Goal: Complete application form: Complete application form

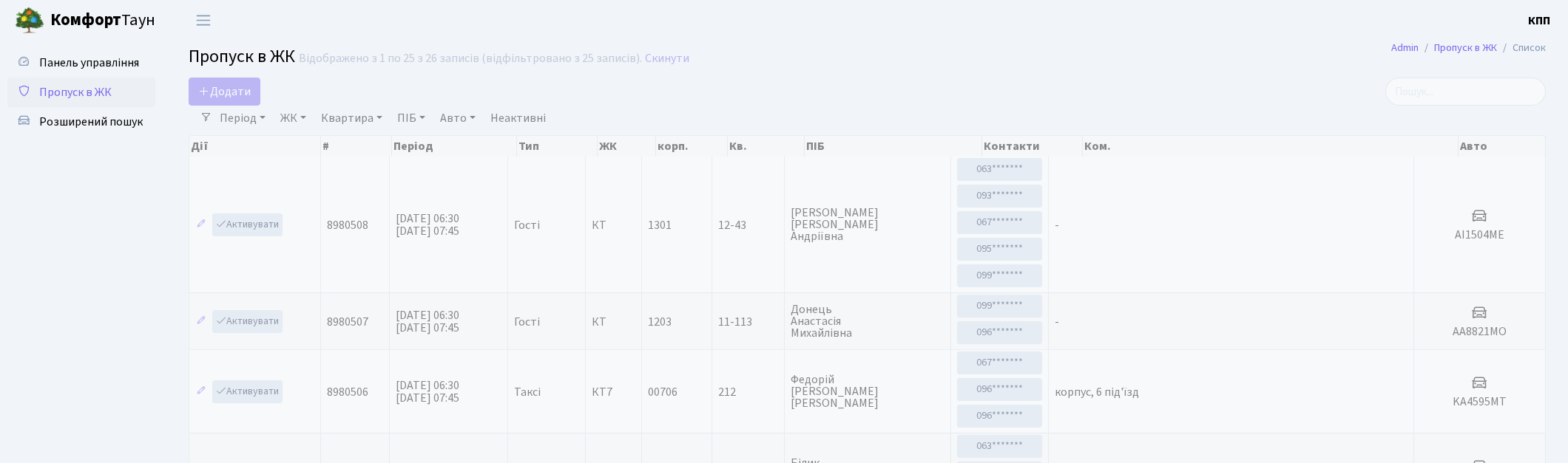
select select "25"
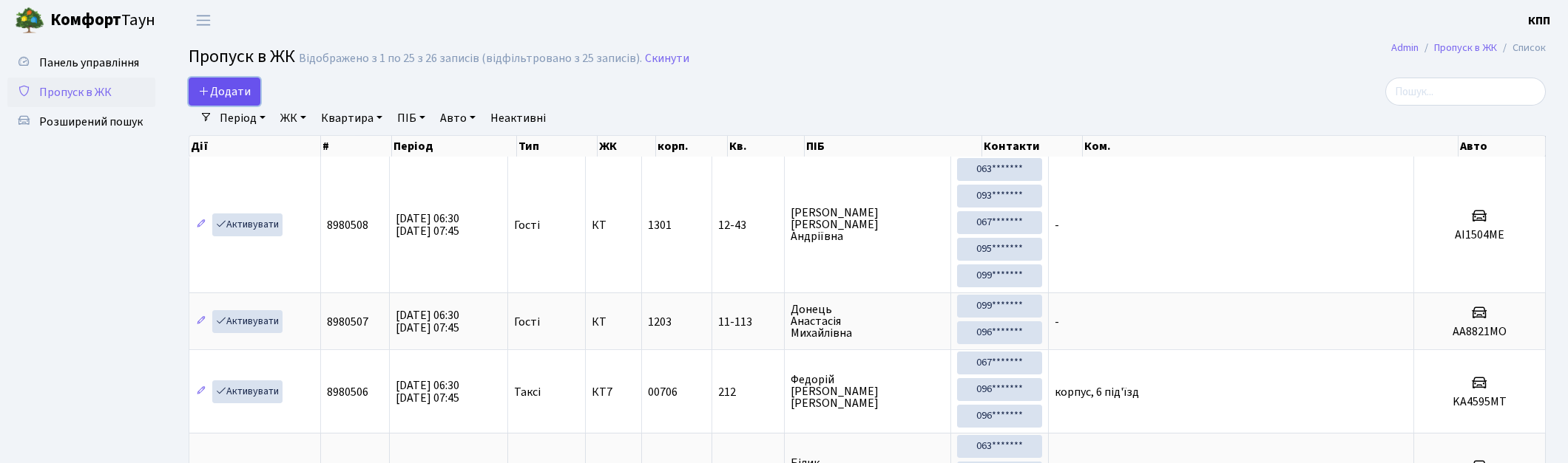
click at [220, 86] on span "Додати" at bounding box center [225, 91] width 52 height 16
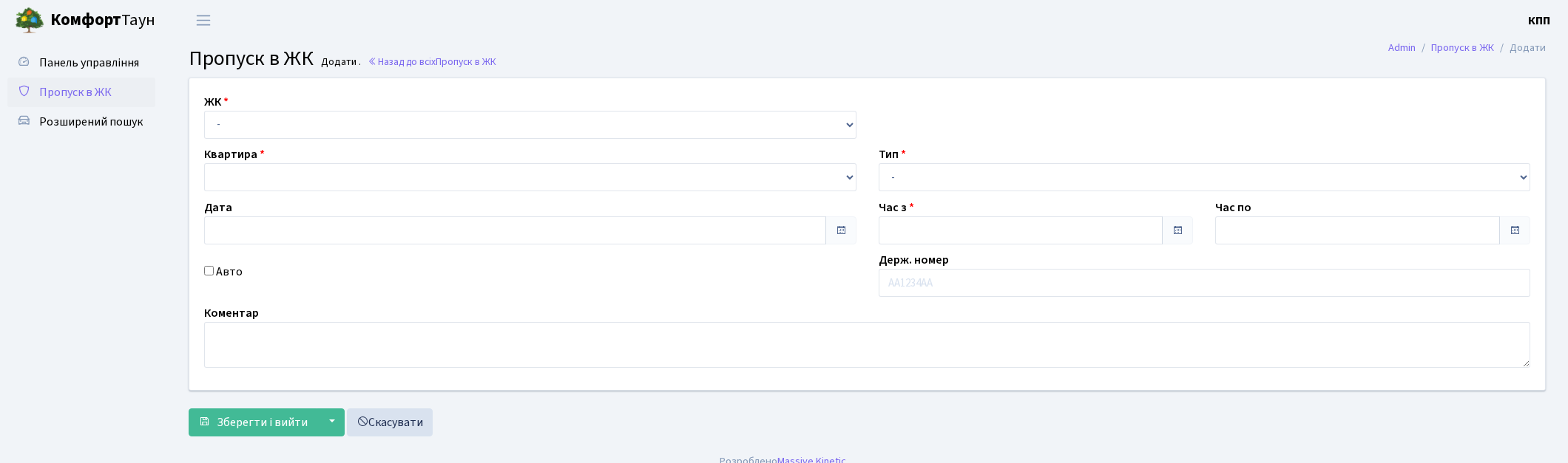
type input "15.09.2025"
type input "06:30"
type input "07:30"
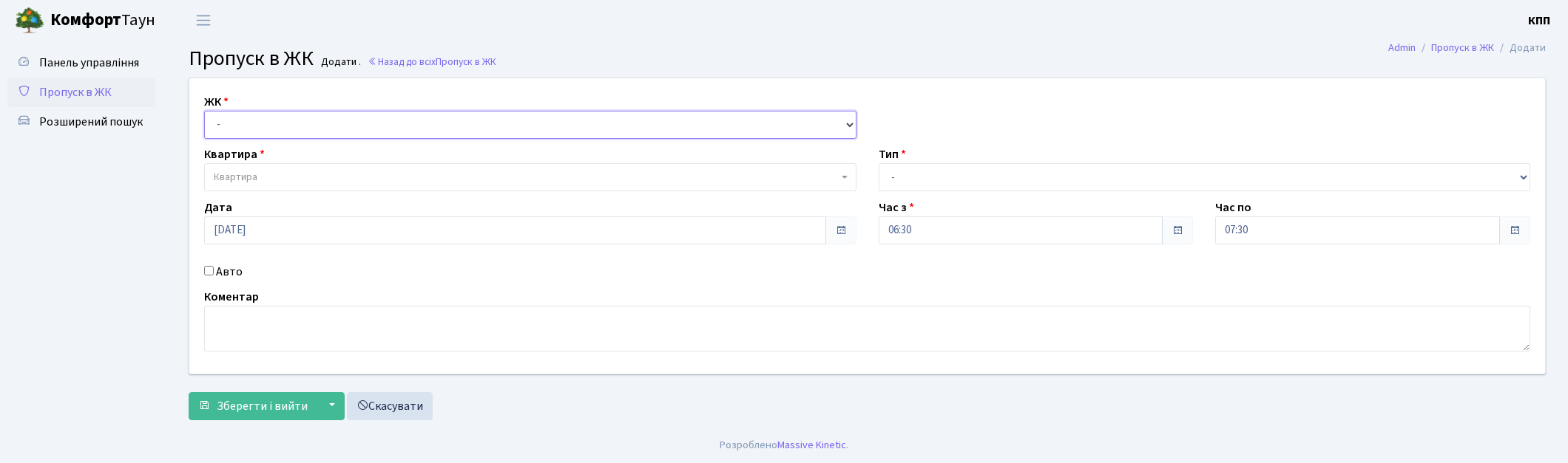
drag, startPoint x: 247, startPoint y: 111, endPoint x: 247, endPoint y: 127, distance: 16.0
click at [247, 111] on select "- КТ, вул. Регенераторна, 4 КТ2, просп. Соборності, 17 КТ3, вул. Березнева, 16 …" at bounding box center [530, 125] width 652 height 28
select select "271"
click at [204, 111] on select "- КТ, вул. Регенераторна, 4 КТ2, просп. Соборності, 17 КТ3, вул. Березнева, 16 …" at bounding box center [530, 125] width 652 height 28
select select
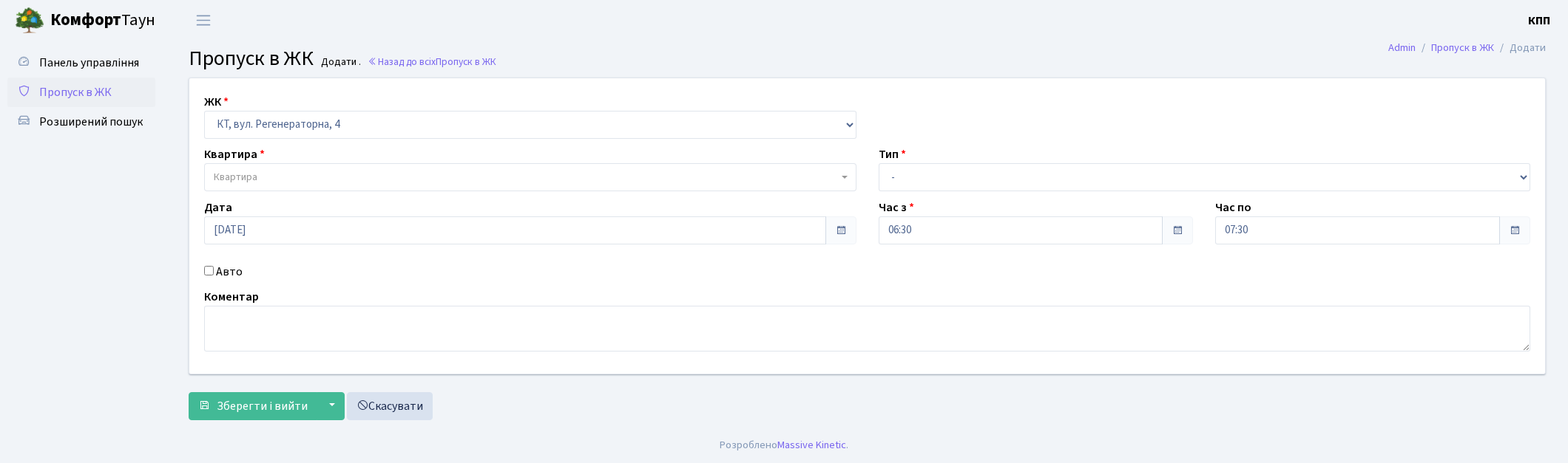
click at [233, 269] on label "Авто" at bounding box center [229, 271] width 26 height 18
click at [213, 269] on input "Авто" at bounding box center [209, 270] width 9 height 9
checkbox input "true"
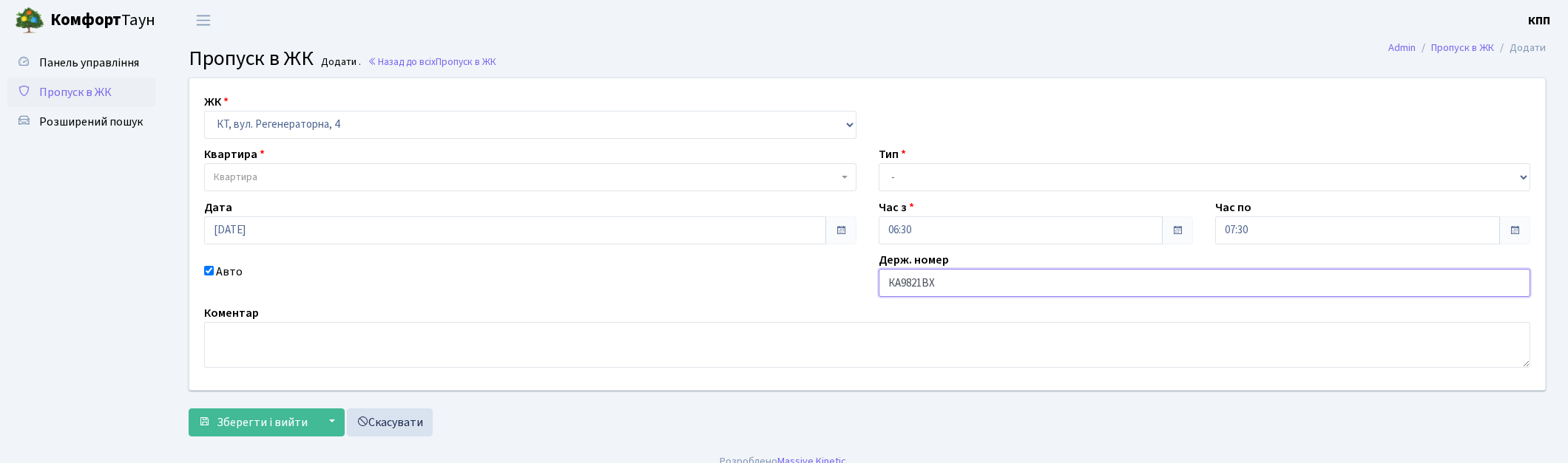
type input "КА9821ВХ"
click at [286, 187] on span "Квартира" at bounding box center [530, 178] width 652 height 28
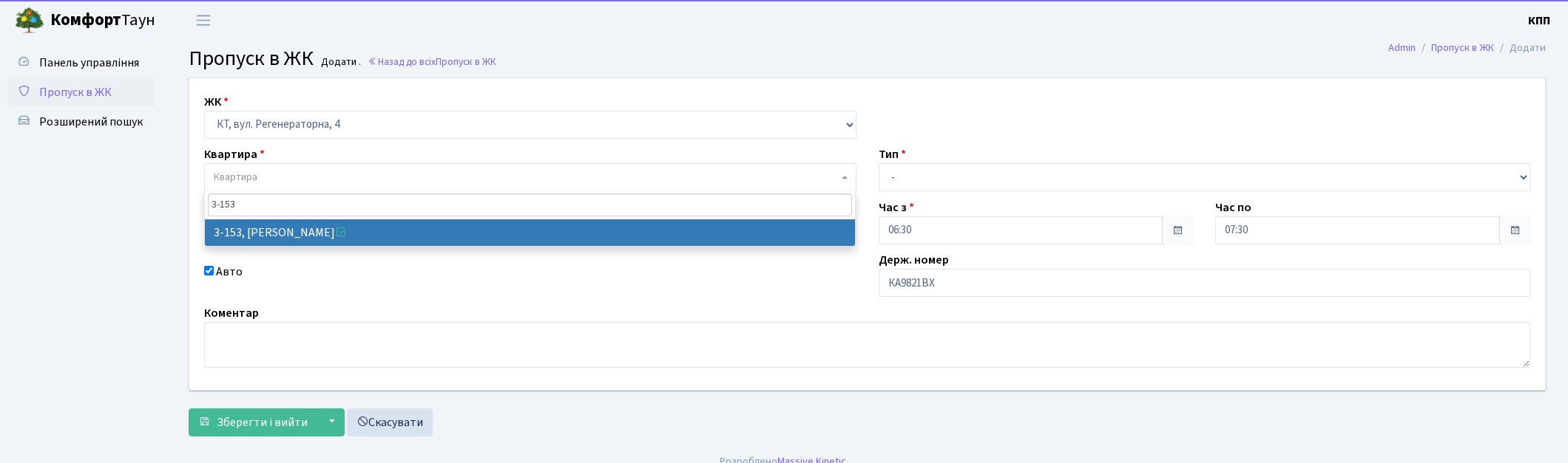
type input "3-153"
select select "820"
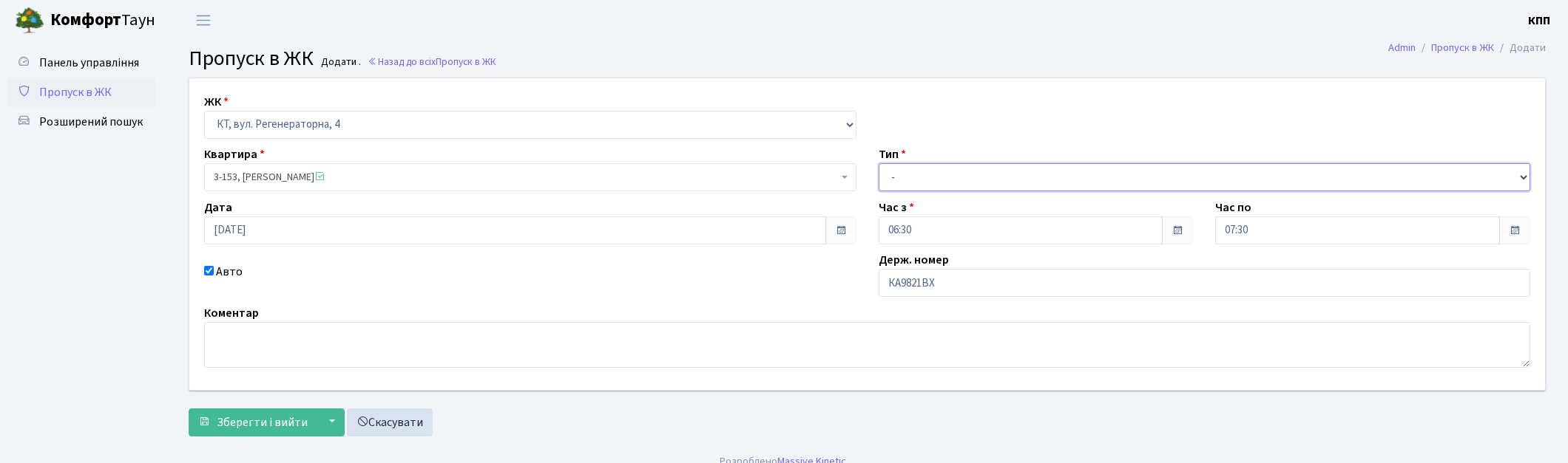
click at [942, 172] on select "- Доставка Таксі Гості Сервіс" at bounding box center [1205, 178] width 652 height 28
select select "2"
click at [879, 164] on select "- Доставка Таксі Гості Сервіс" at bounding box center [1205, 178] width 652 height 28
click at [253, 417] on span "Зберегти і вийти" at bounding box center [262, 422] width 91 height 16
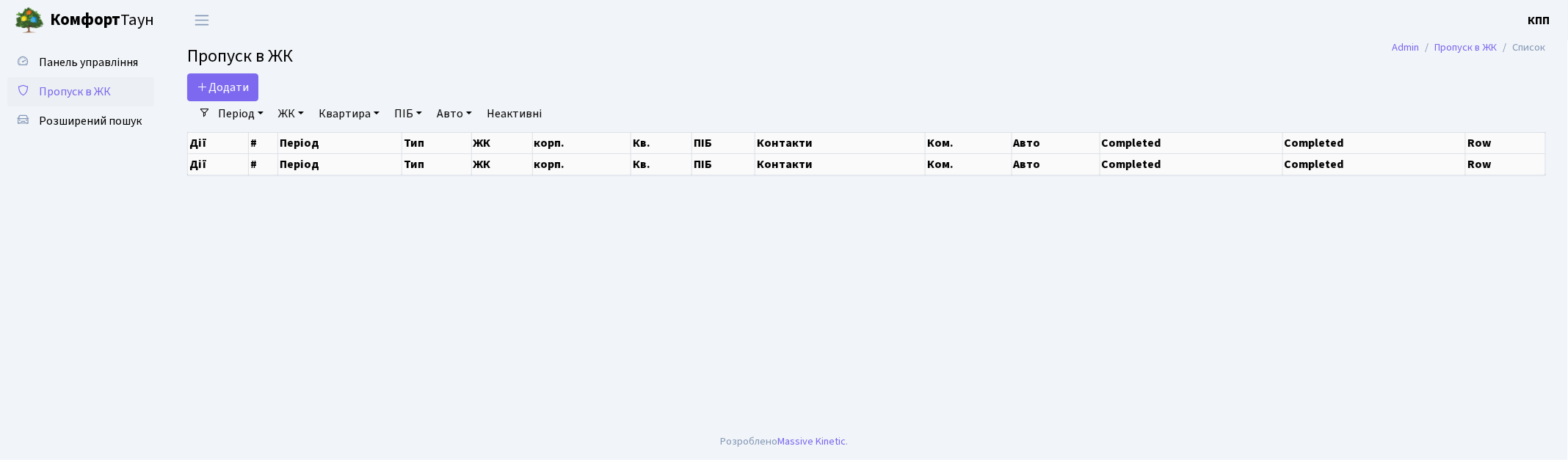
click at [1442, 86] on div at bounding box center [1326, 87] width 460 height 28
select select "25"
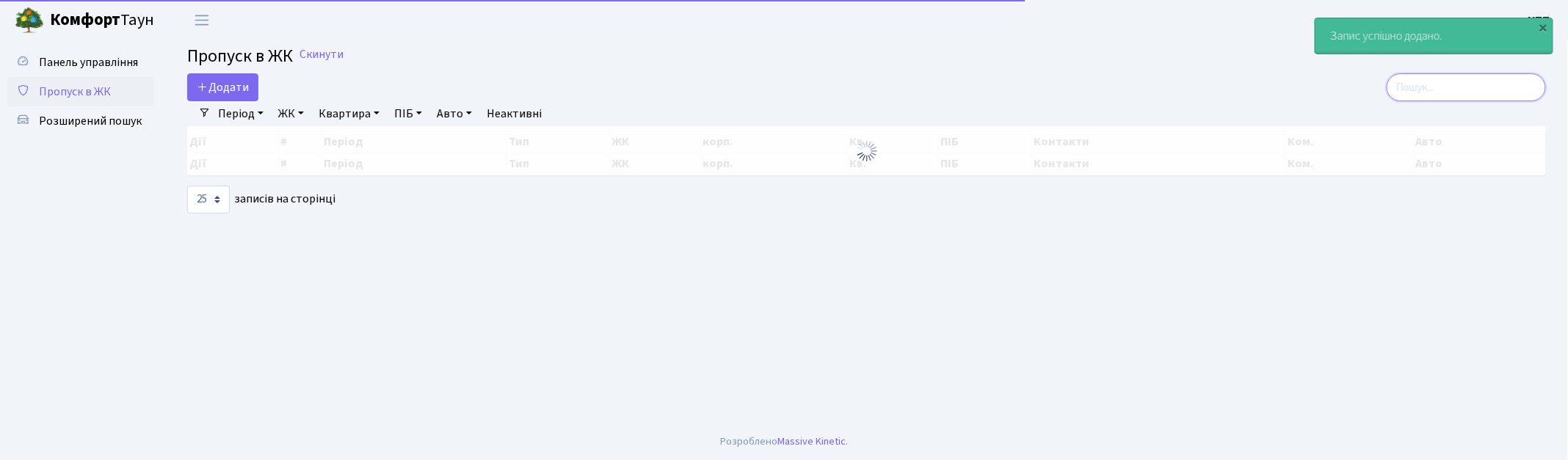
click at [1442, 86] on input "search" at bounding box center [1466, 87] width 159 height 28
